Goal: Transaction & Acquisition: Book appointment/travel/reservation

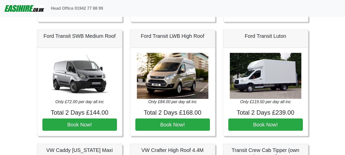
scroll to position [230, 0]
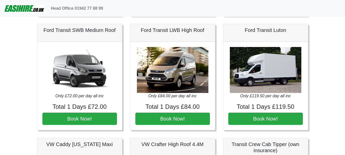
scroll to position [128, 0]
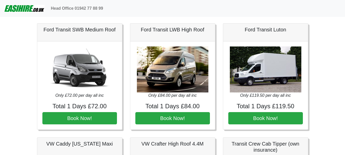
click at [218, 116] on div "Ford Transit LWB High Roof Only £84.00 per day all inc Total 1 Days £84.00 Book…" at bounding box center [172, 76] width 93 height 106
